Goal: Find specific page/section: Find specific page/section

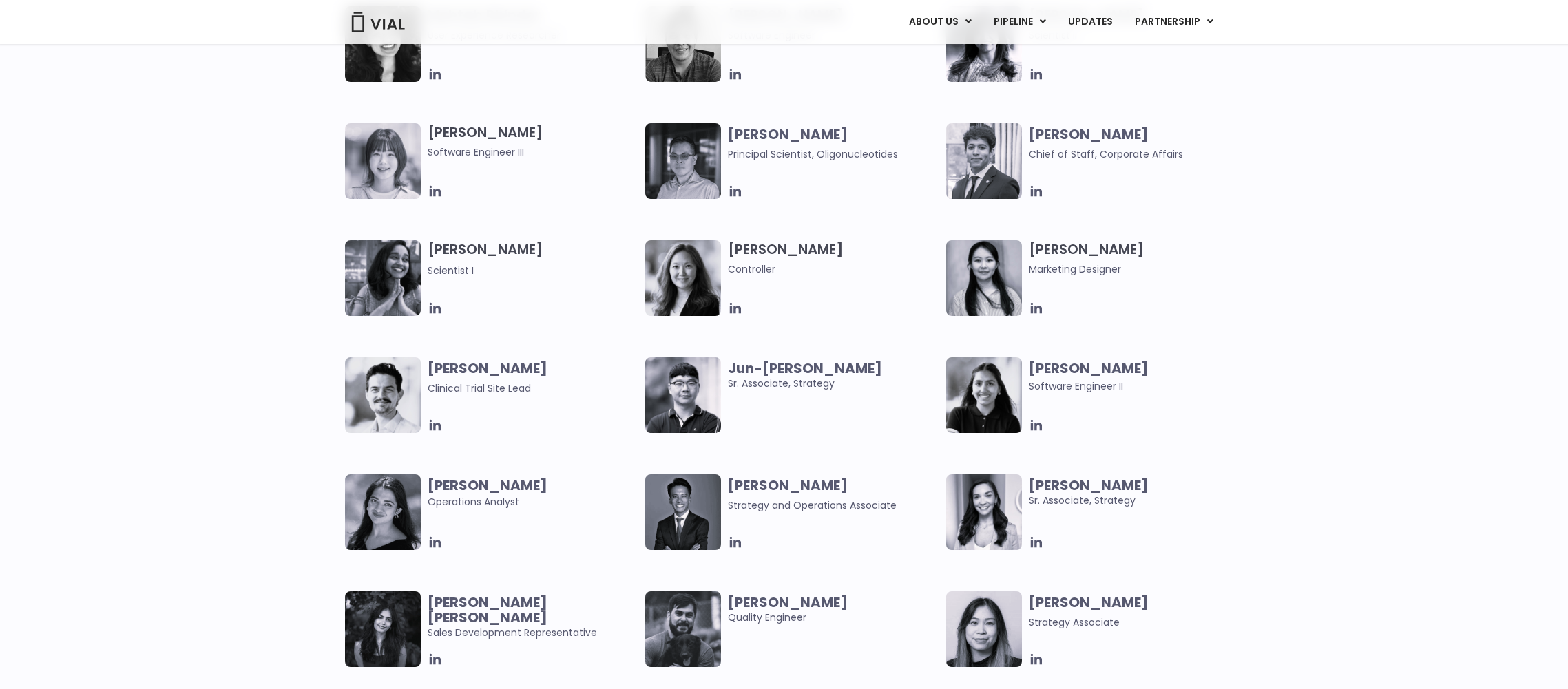
scroll to position [2318, 0]
click at [1207, 23] on icon at bounding box center [1210, 21] width 6 height 9
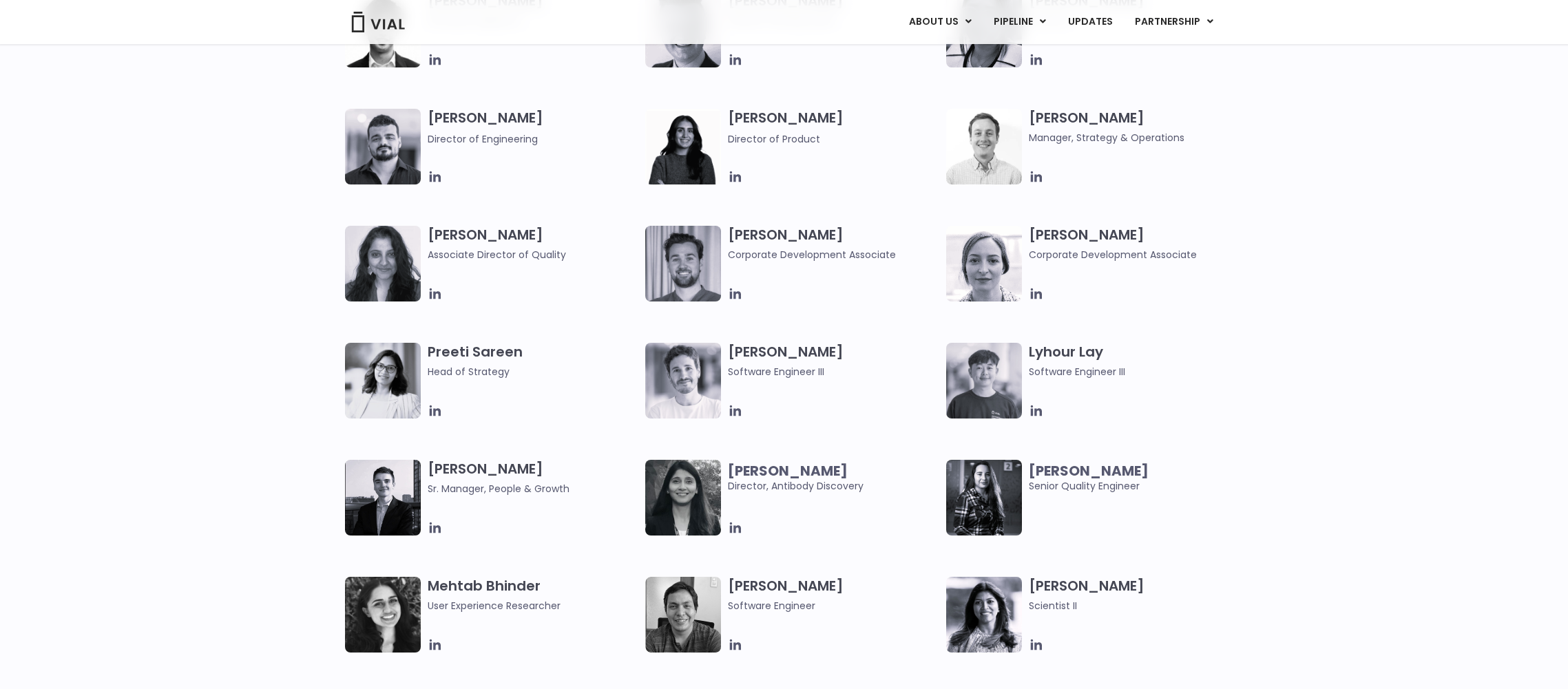
scroll to position [1751, 0]
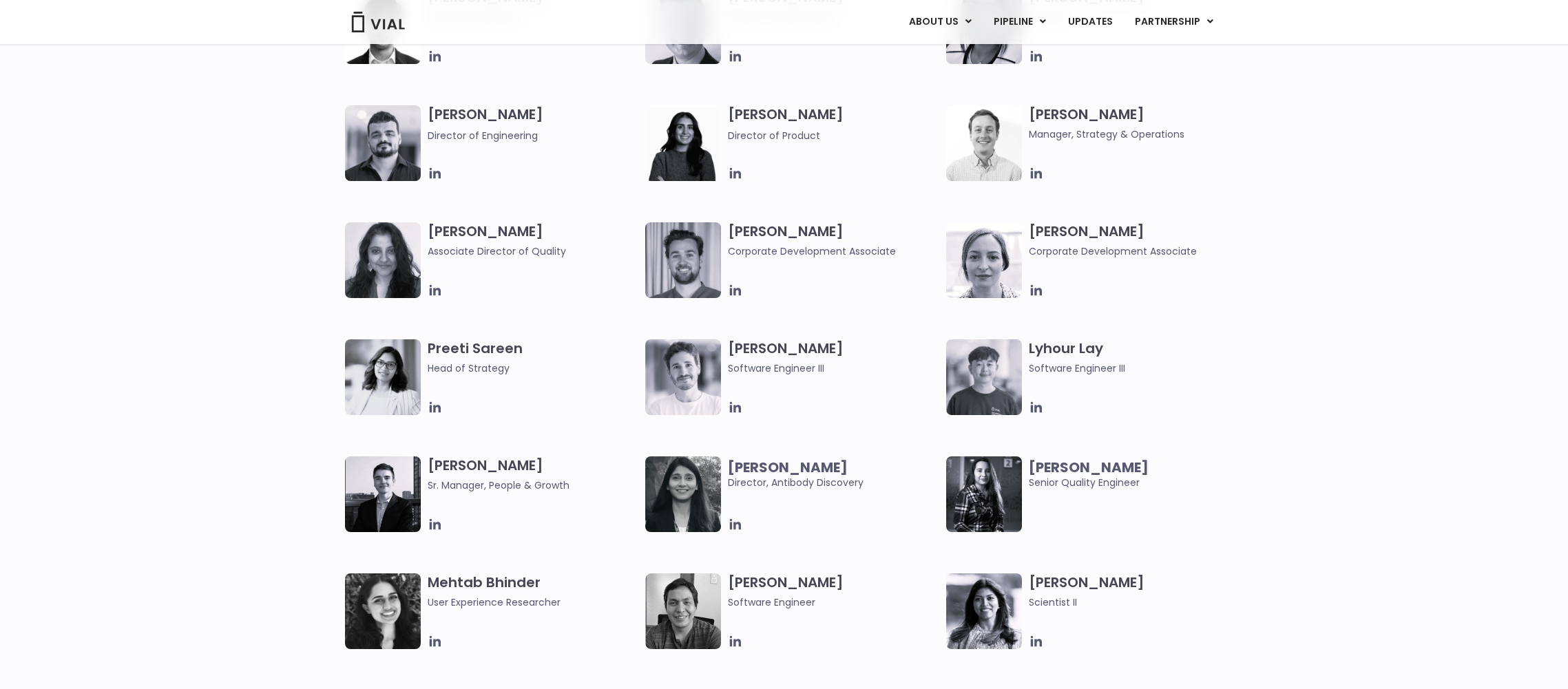
click at [487, 347] on h3 "Preeti Sareen Head of Strategy" at bounding box center [533, 357] width 211 height 36
click at [477, 373] on span "Head of Strategy" at bounding box center [533, 368] width 211 height 15
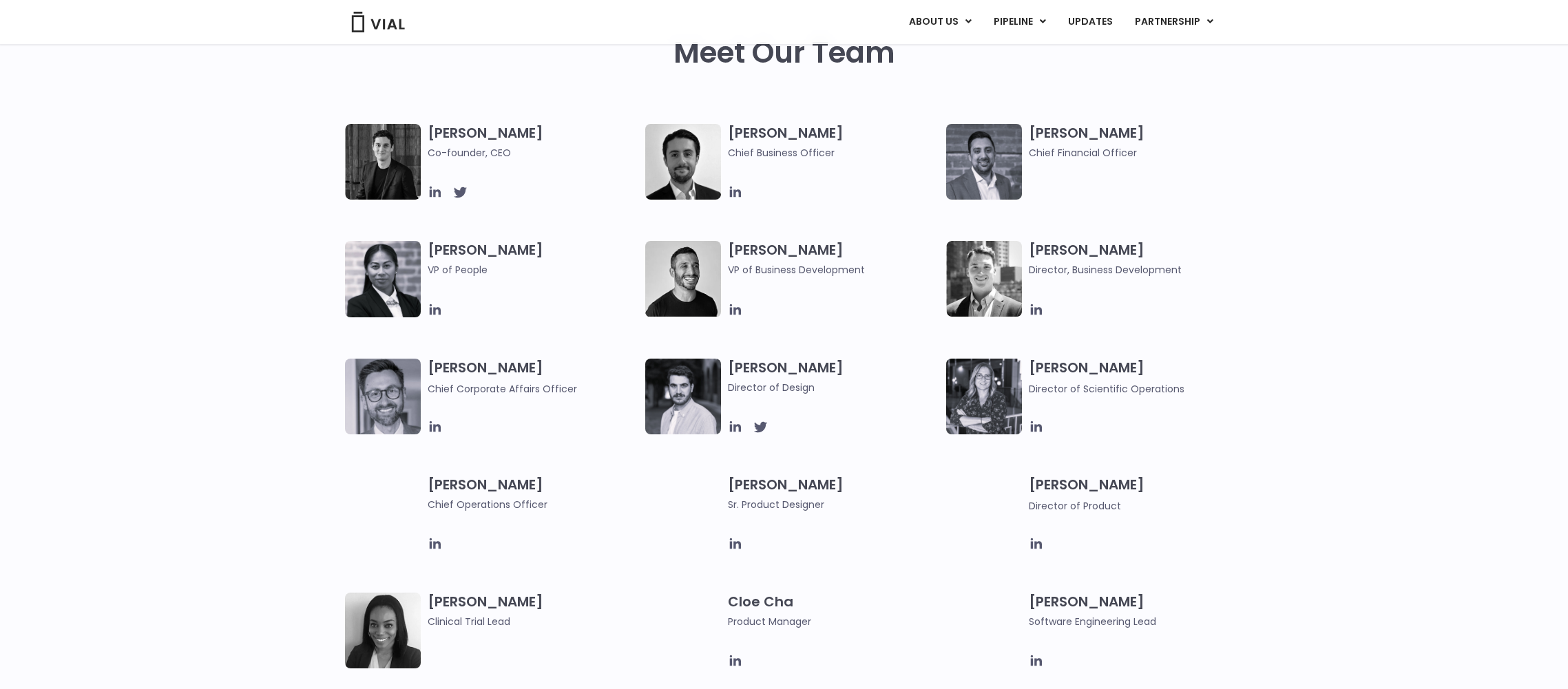
scroll to position [678, 0]
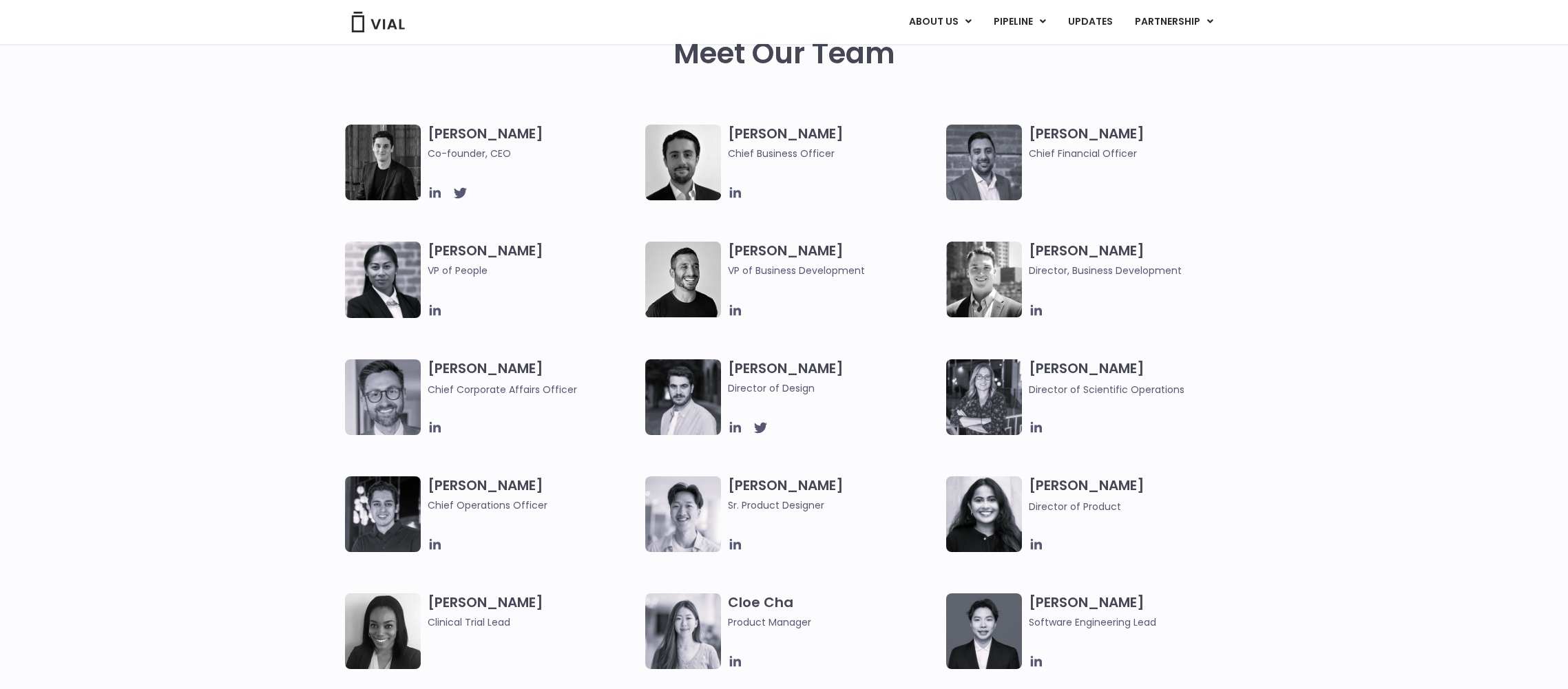
click at [379, 163] on img at bounding box center [383, 162] width 76 height 76
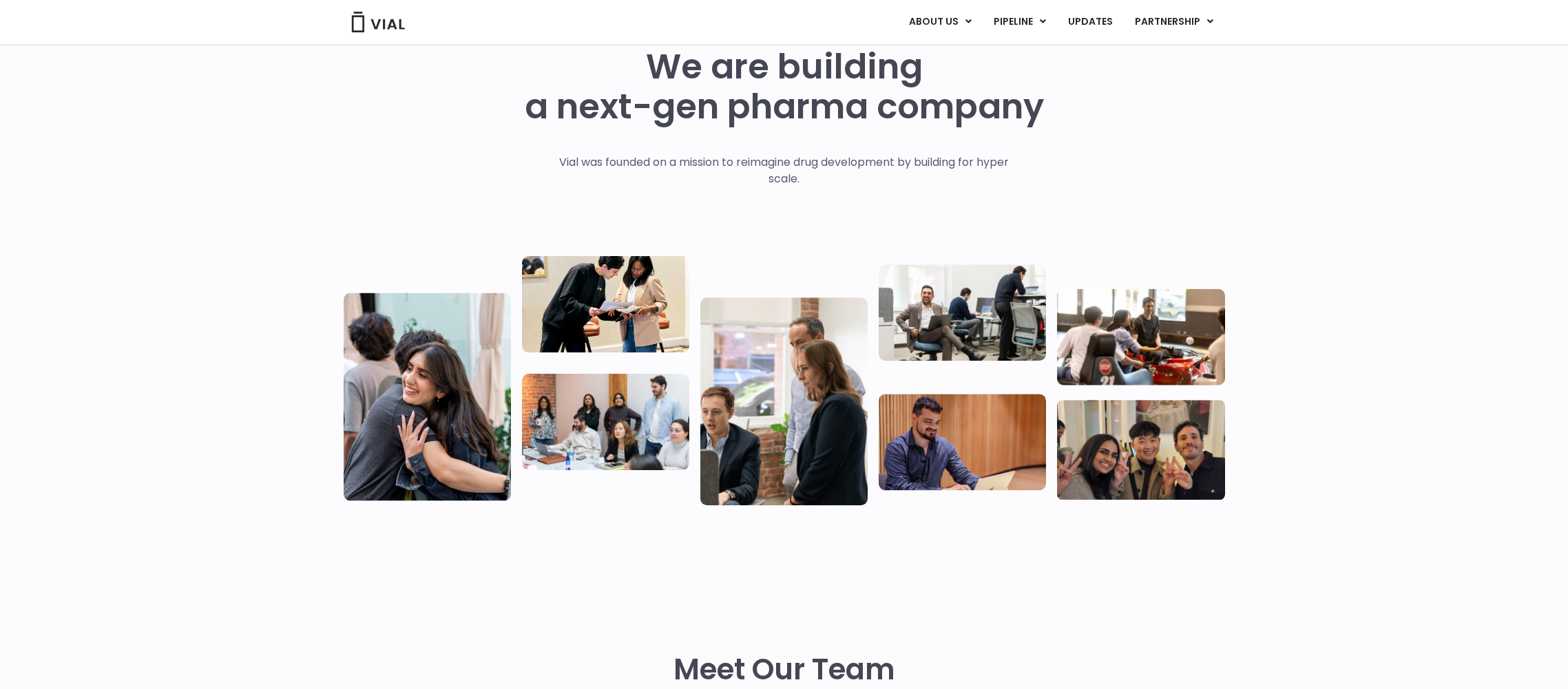
scroll to position [0, 0]
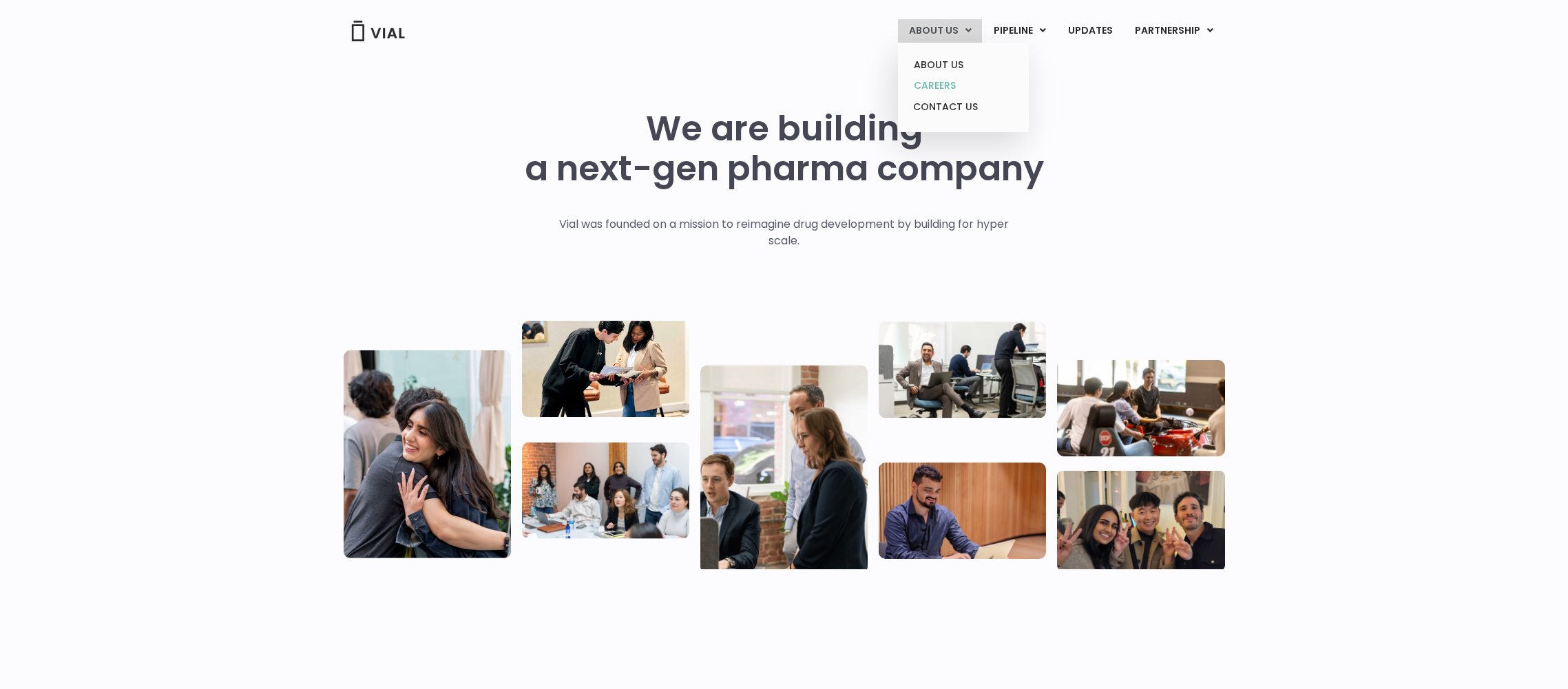
click at [945, 82] on link "CAREERS" at bounding box center [963, 86] width 120 height 21
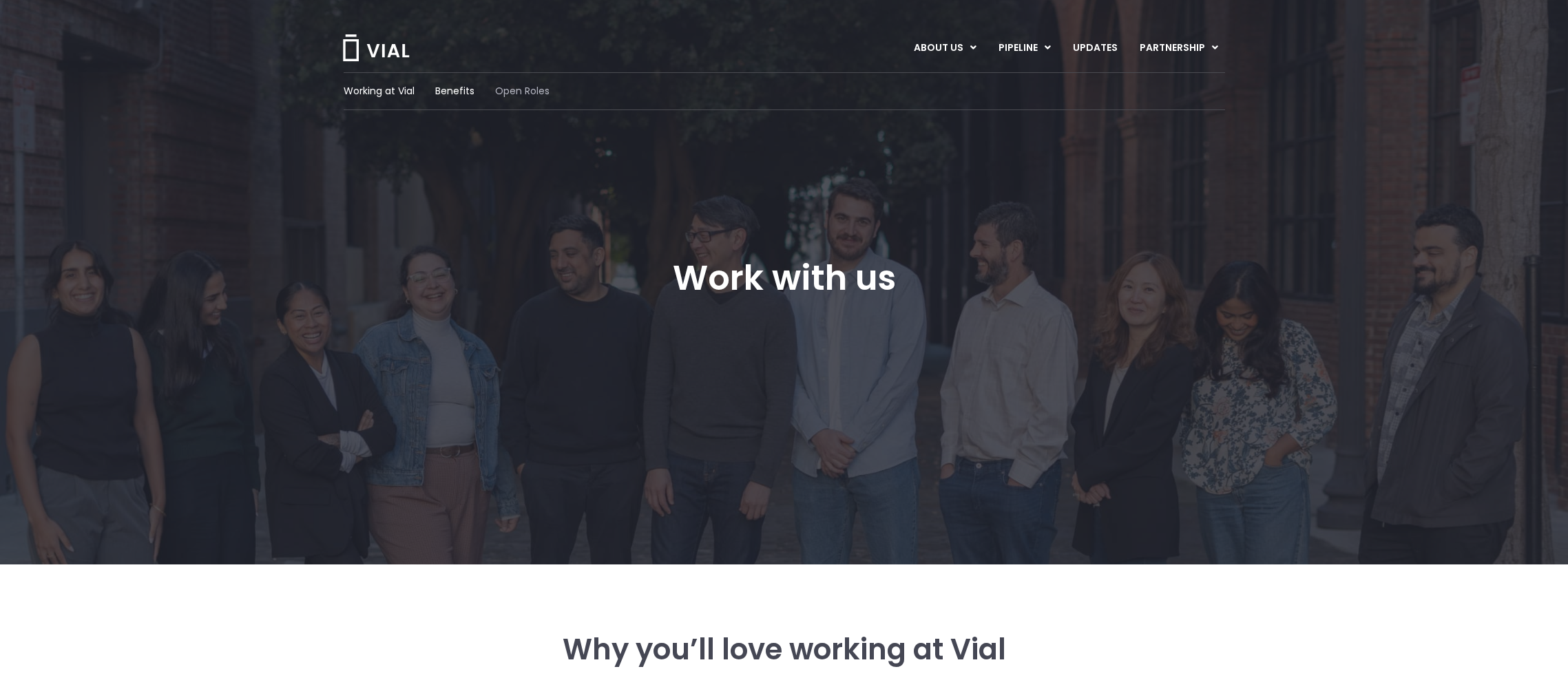
click at [520, 93] on span "Open Roles" at bounding box center [522, 91] width 54 height 14
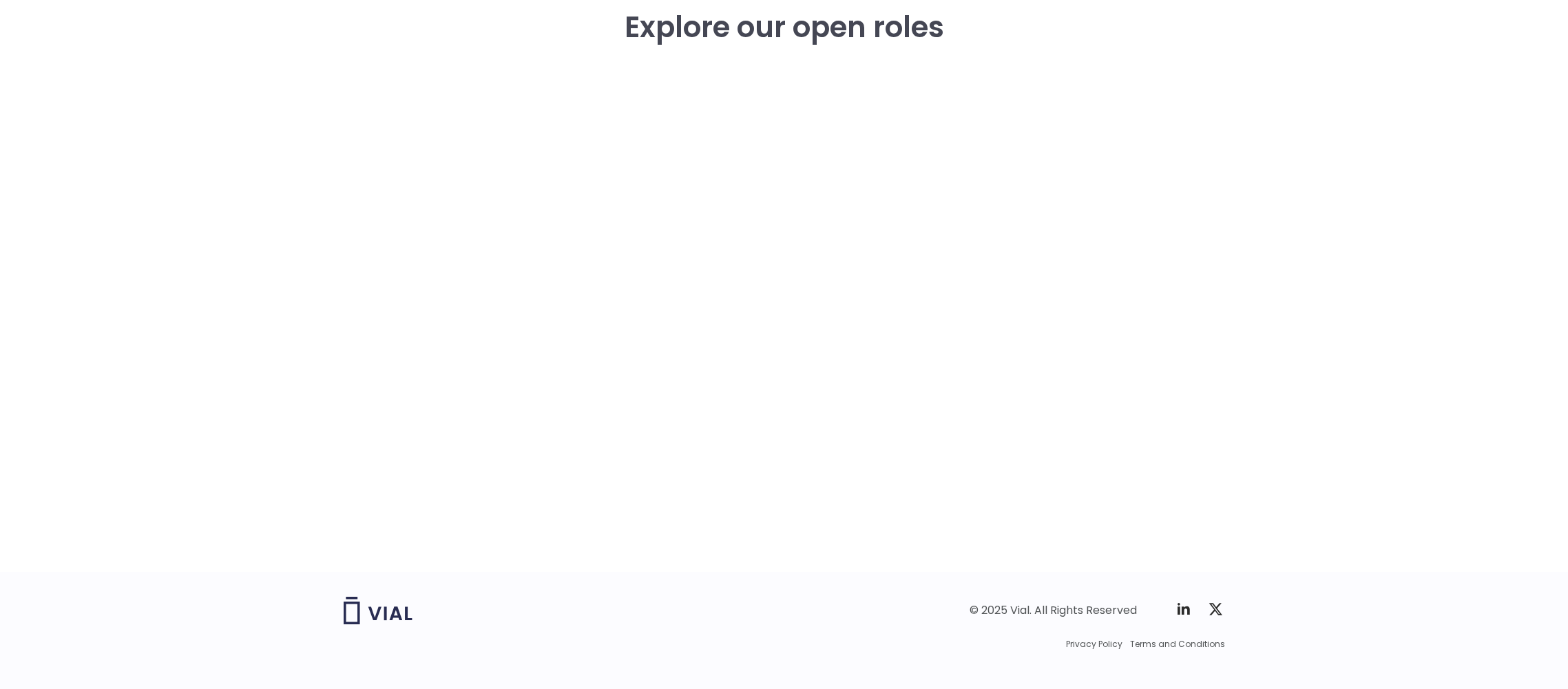
scroll to position [1993, 0]
click at [1192, 223] on div "career opportunities Explore our open roles" at bounding box center [784, 275] width 882 height 592
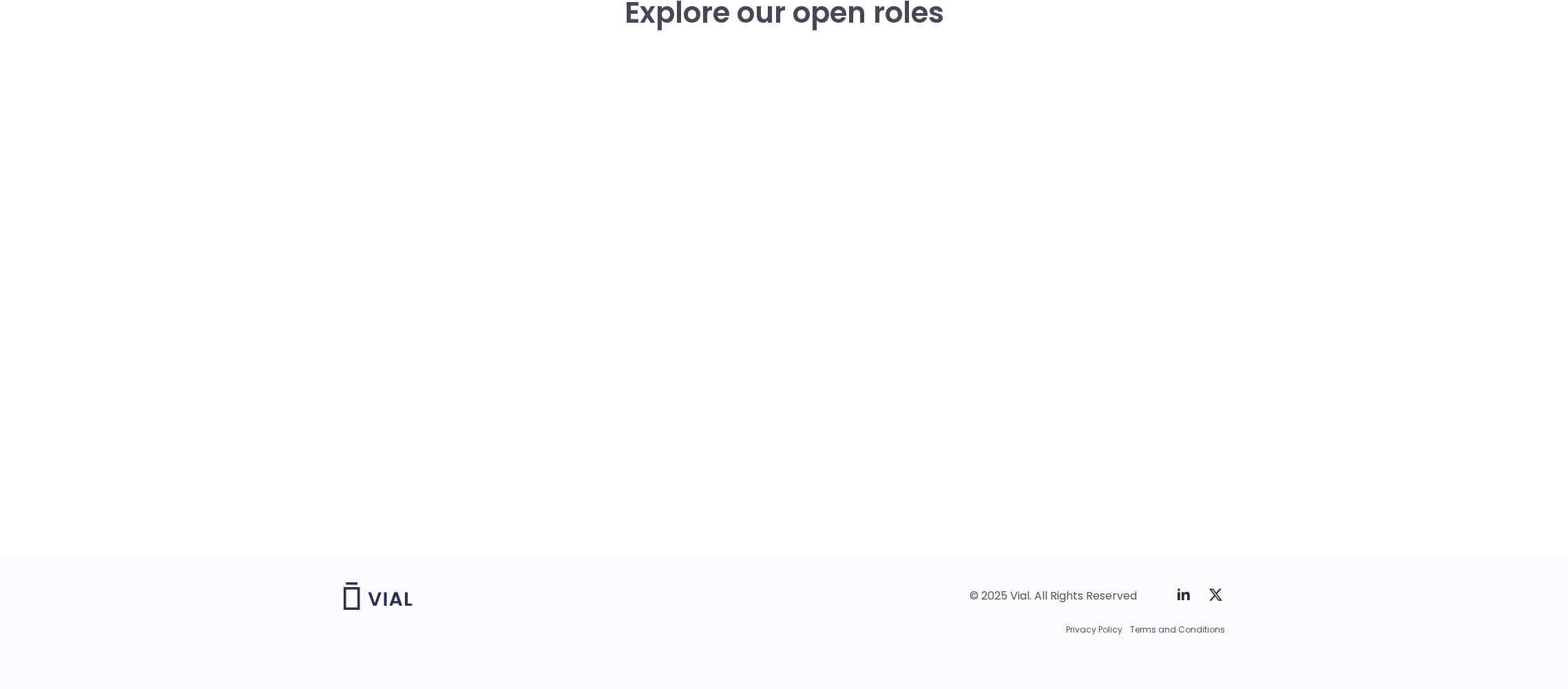
scroll to position [2010, 0]
